Goal: Navigation & Orientation: Find specific page/section

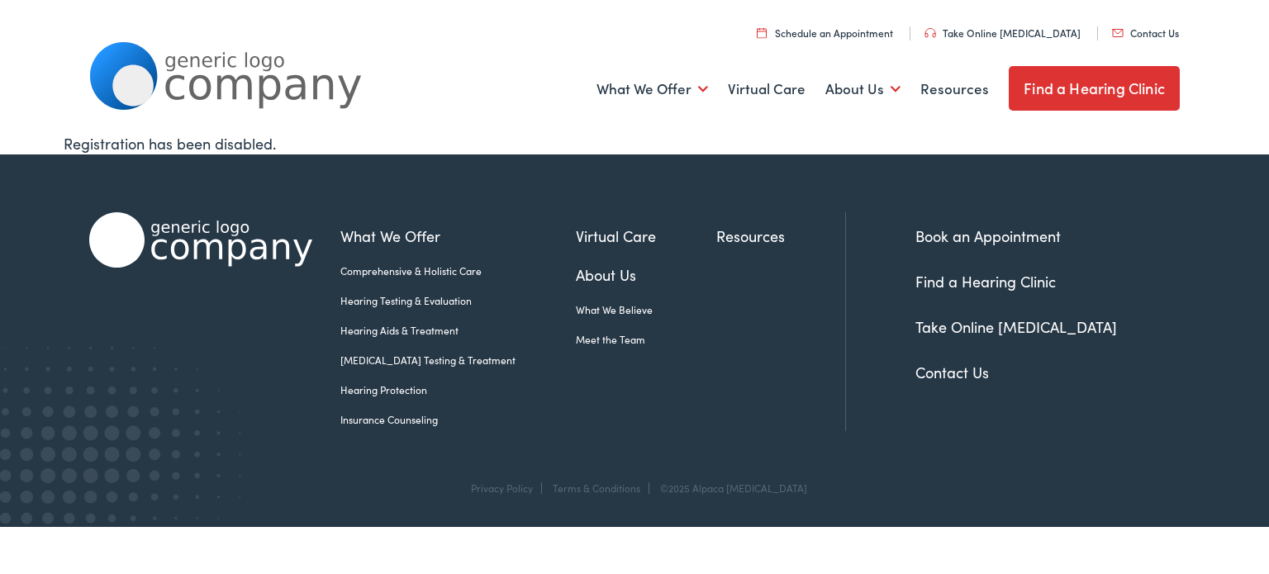
drag, startPoint x: 830, startPoint y: 372, endPoint x: 829, endPoint y: 227, distance: 144.6
click at [828, 372] on ul "What We Offer Comprehensive & Holistic Care Hearing Testing & Evaluation Hearin…" at bounding box center [592, 309] width 505 height 169
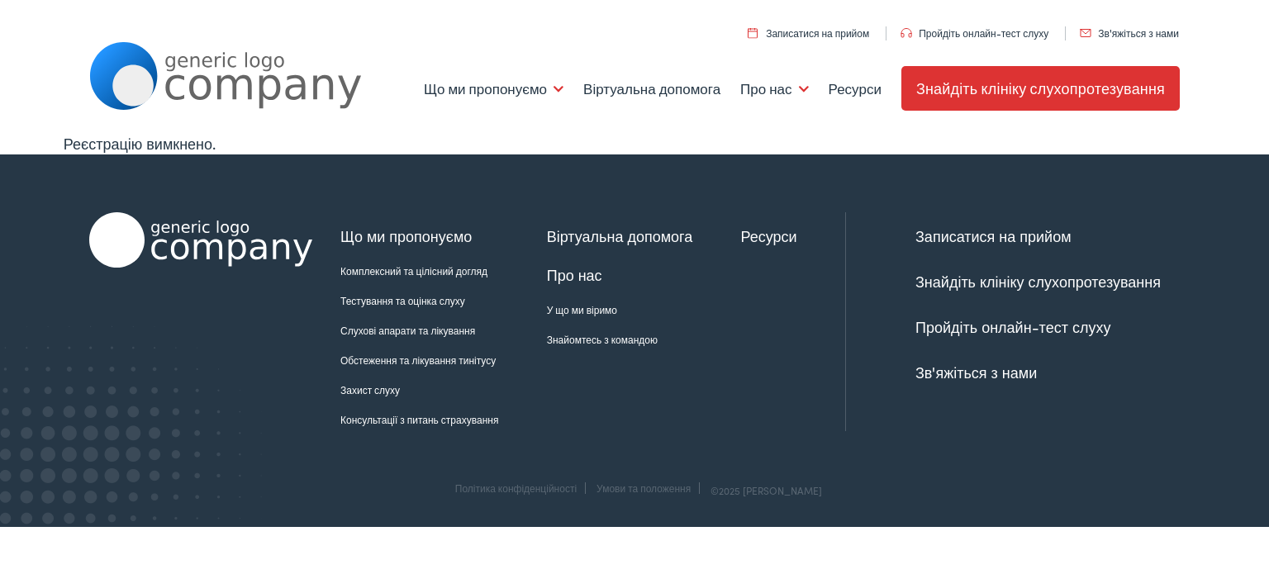
click at [559, 270] on font "Про нас" at bounding box center [574, 274] width 55 height 21
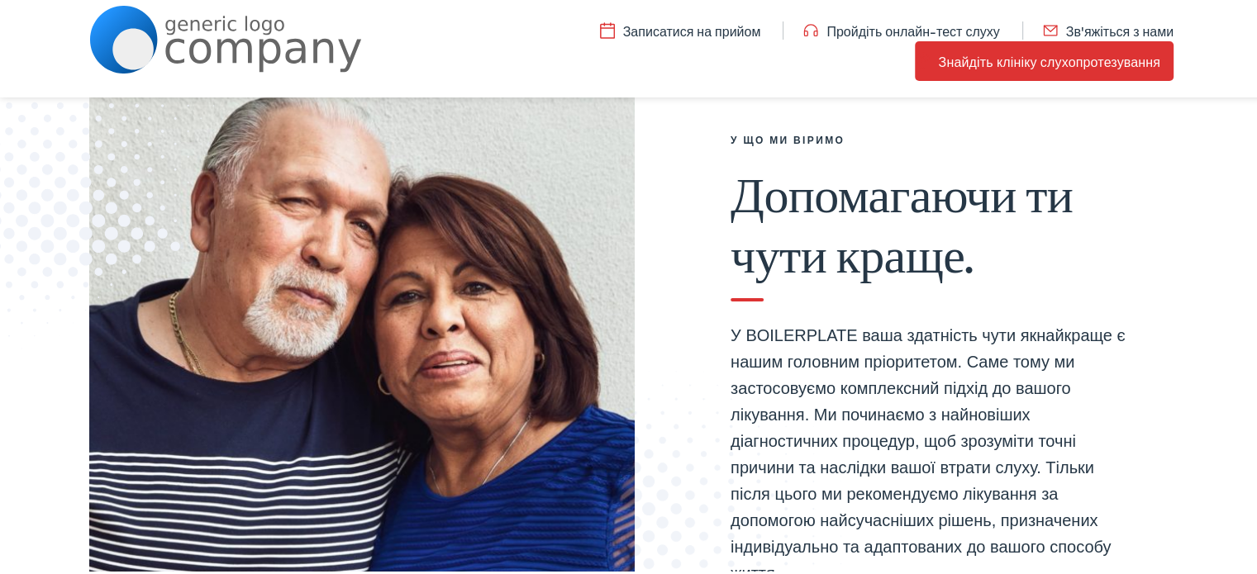
scroll to position [248, 0]
